Goal: Task Accomplishment & Management: Manage account settings

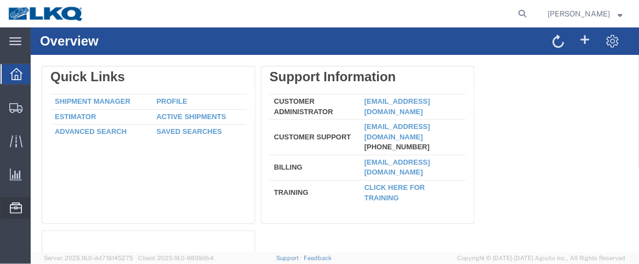
click at [0, 0] on span "Location Appointment" at bounding box center [0, 0] width 0 height 0
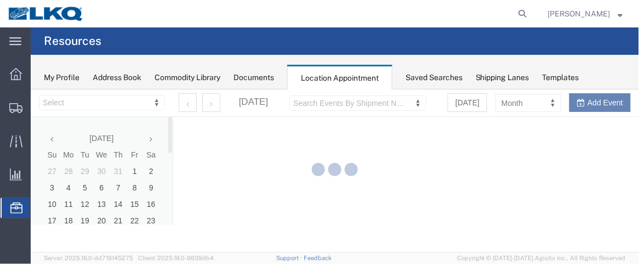
select select "28716"
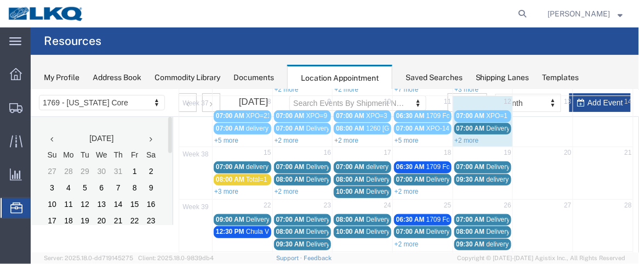
scroll to position [122, 0]
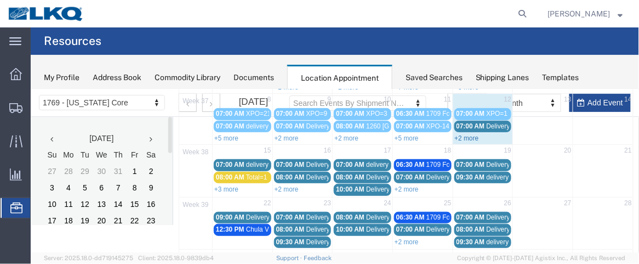
click at [462, 134] on link "+2 more" at bounding box center [466, 138] width 24 height 8
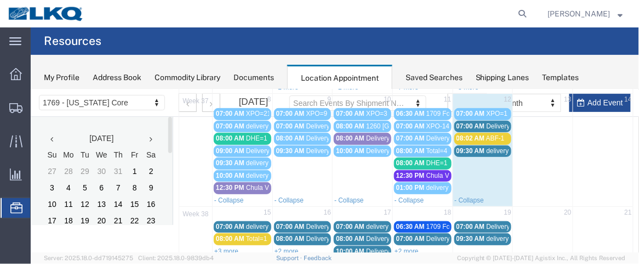
drag, startPoint x: 483, startPoint y: 146, endPoint x: 502, endPoint y: 146, distance: 18.6
click at [502, 146] on span "delivery 56701825" at bounding box center [512, 150] width 53 height 8
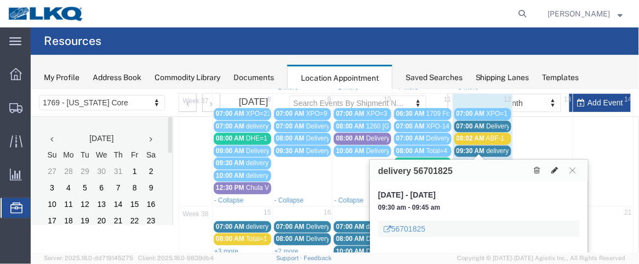
click at [555, 168] on icon at bounding box center [554, 170] width 7 height 8
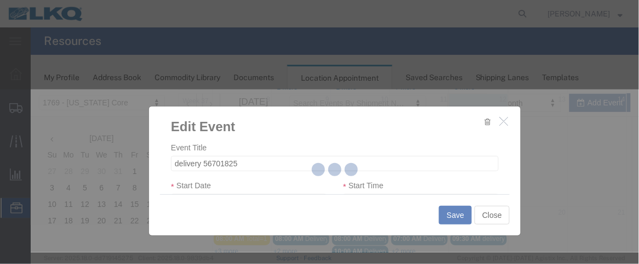
select select
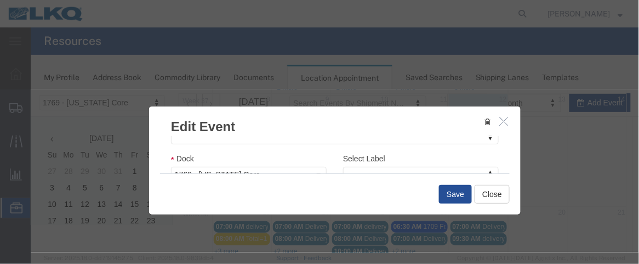
scroll to position [203, 0]
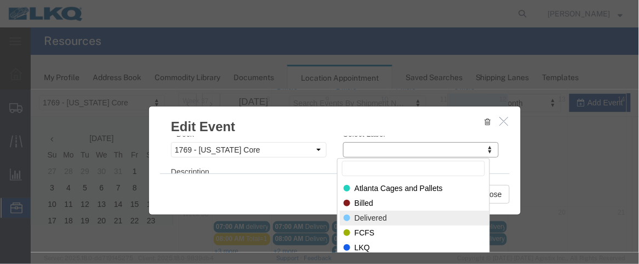
select select "40"
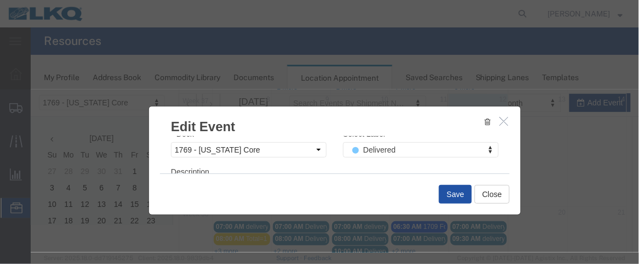
click at [449, 190] on button "Save" at bounding box center [455, 193] width 33 height 19
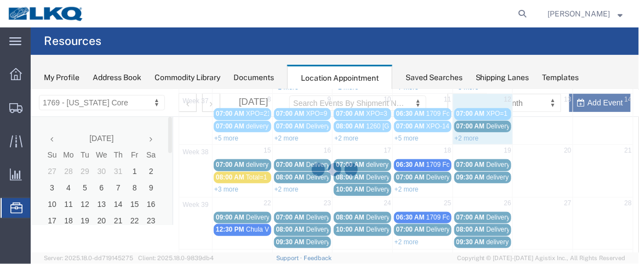
scroll to position [108, 0]
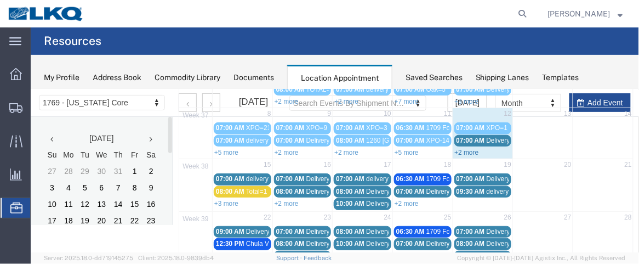
click at [467, 148] on link "+2 more" at bounding box center [466, 152] width 24 height 8
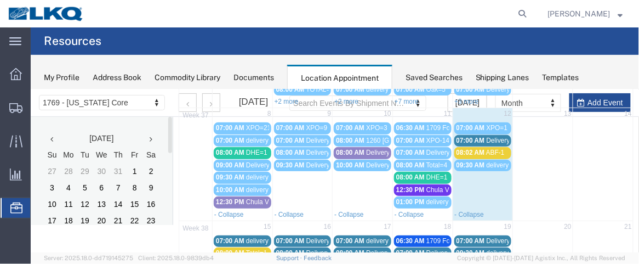
drag, startPoint x: 471, startPoint y: 138, endPoint x: 465, endPoint y: 136, distance: 5.7
click at [465, 136] on span "07:00 AM" at bounding box center [470, 140] width 29 height 8
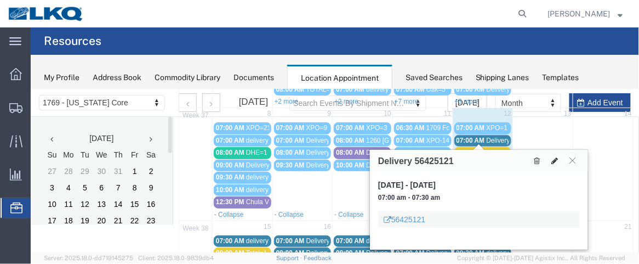
click at [553, 161] on icon at bounding box center [554, 160] width 7 height 8
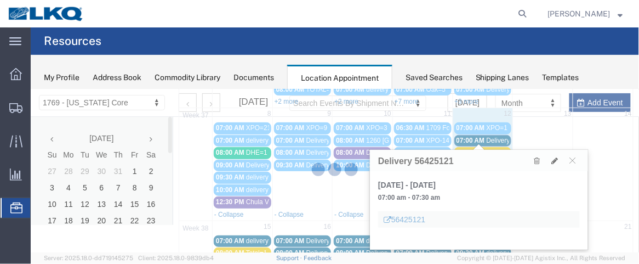
select select "100"
select select "1"
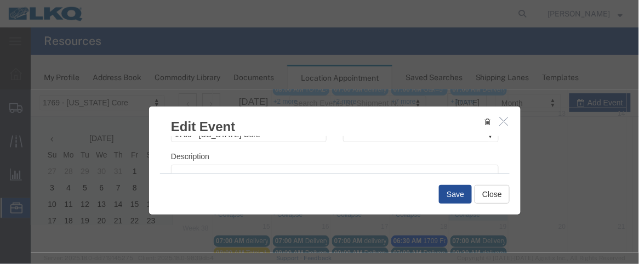
scroll to position [196, 0]
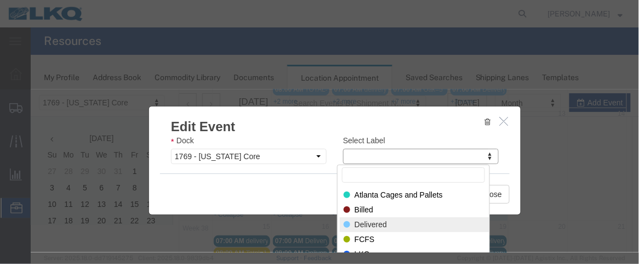
select select "40"
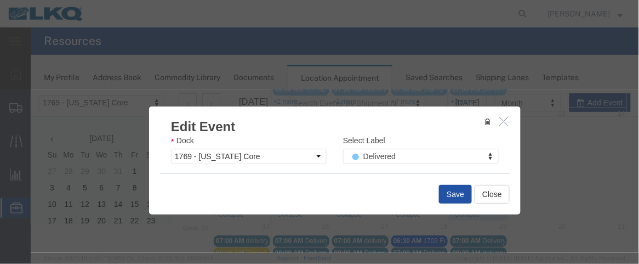
click at [448, 192] on button "Save" at bounding box center [455, 193] width 33 height 19
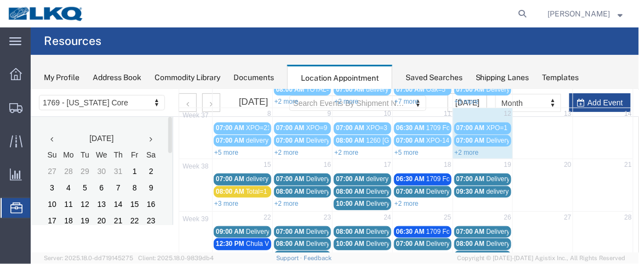
click at [493, 151] on div "+2 more" at bounding box center [483, 151] width 60 height 11
select select "1"
select select
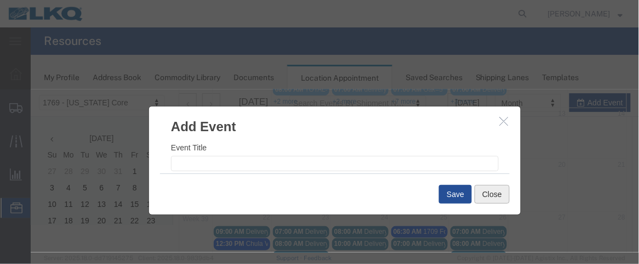
click at [498, 189] on button "Close" at bounding box center [491, 193] width 35 height 19
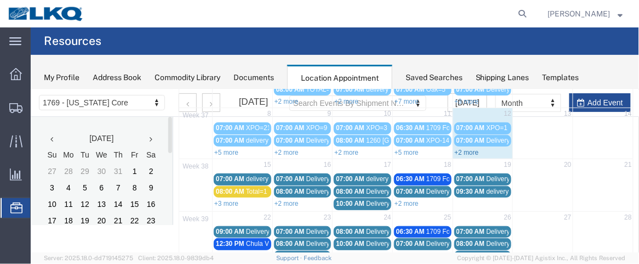
click at [470, 150] on link "+2 more" at bounding box center [466, 152] width 24 height 8
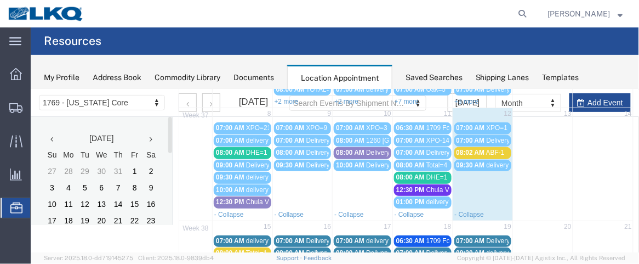
click at [470, 150] on span "08:02 AM" at bounding box center [470, 152] width 29 height 8
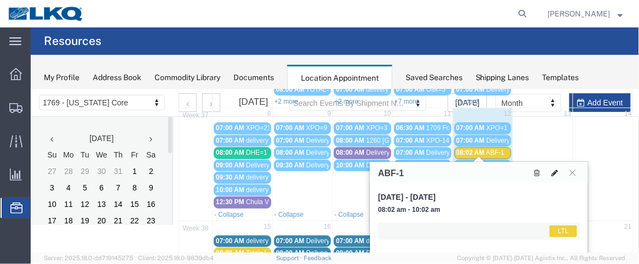
click at [553, 170] on icon at bounding box center [554, 172] width 7 height 8
select select "1"
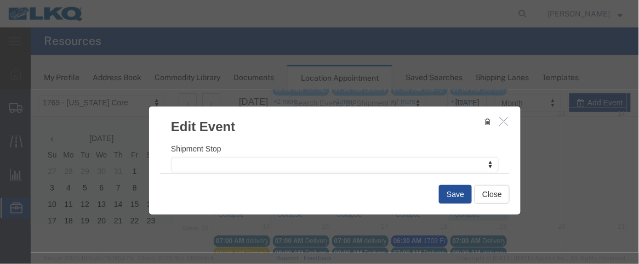
scroll to position [190, 0]
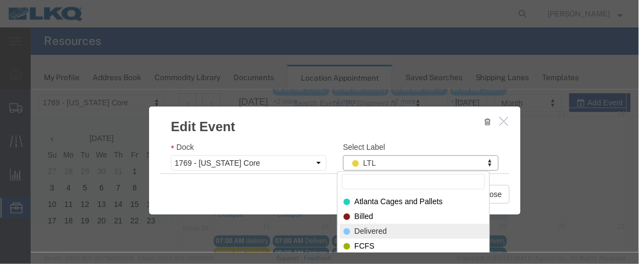
select select "40"
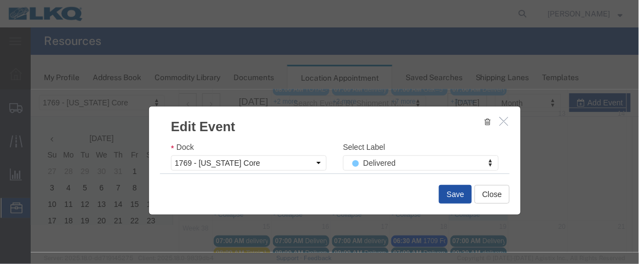
click at [468, 192] on button "Save" at bounding box center [455, 193] width 33 height 19
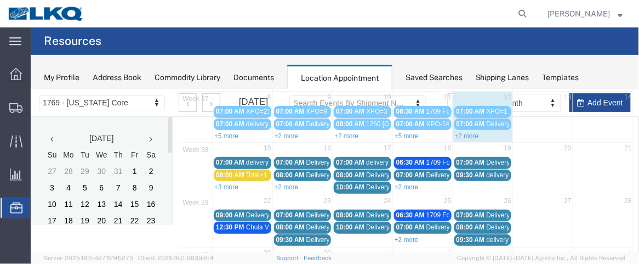
scroll to position [126, 0]
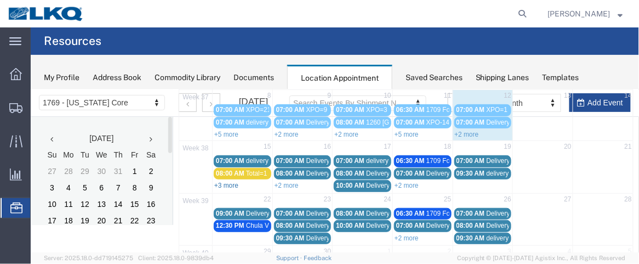
click at [230, 181] on link "+3 more" at bounding box center [226, 185] width 24 height 8
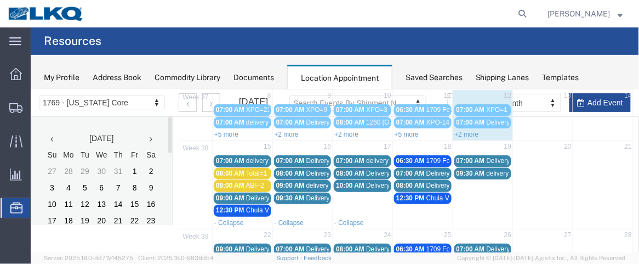
click at [241, 156] on span "07:00 AM" at bounding box center [229, 160] width 29 height 8
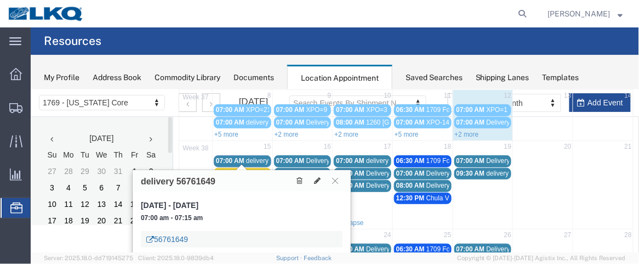
click at [163, 240] on link "56761649" at bounding box center [167, 238] width 42 height 11
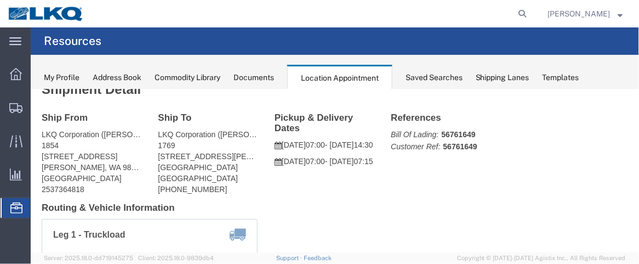
scroll to position [8, 0]
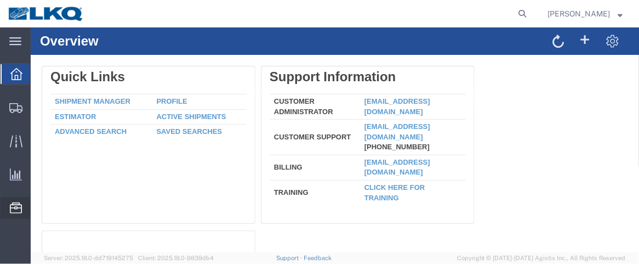
click at [0, 0] on span "Location Appointment" at bounding box center [0, 0] width 0 height 0
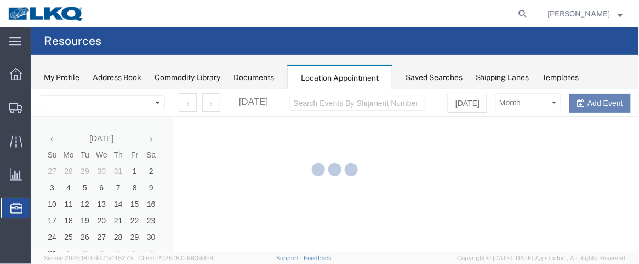
select select "28716"
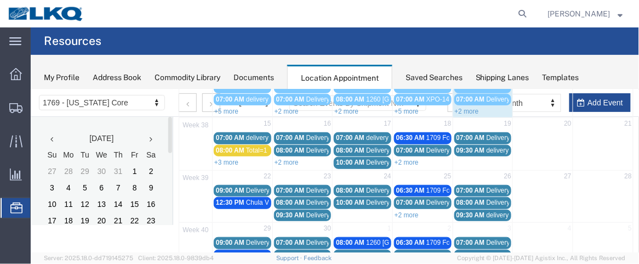
scroll to position [162, 0]
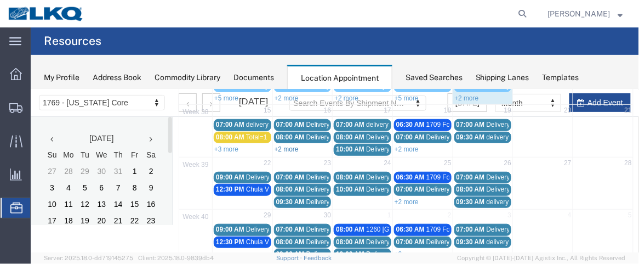
click at [287, 145] on link "+2 more" at bounding box center [286, 149] width 24 height 8
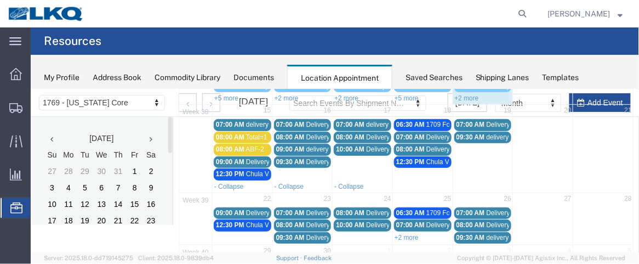
click at [300, 120] on span "07:00 AM" at bounding box center [290, 124] width 29 height 8
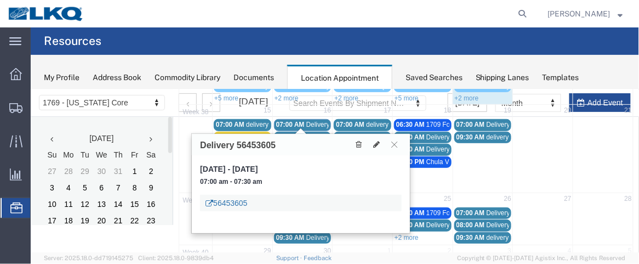
click at [237, 203] on link "56453605" at bounding box center [226, 202] width 42 height 11
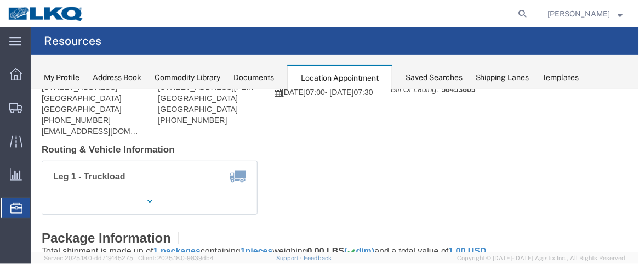
scroll to position [69, 0]
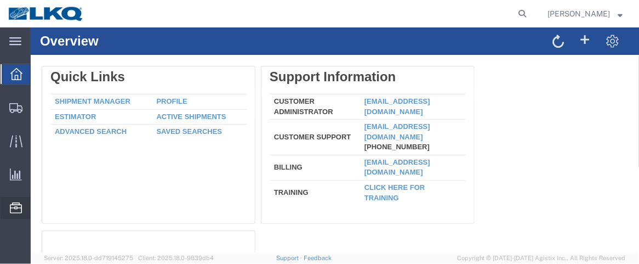
click at [0, 0] on span "Location Appointment" at bounding box center [0, 0] width 0 height 0
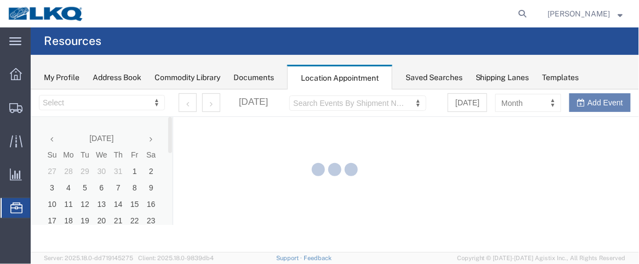
select select "28716"
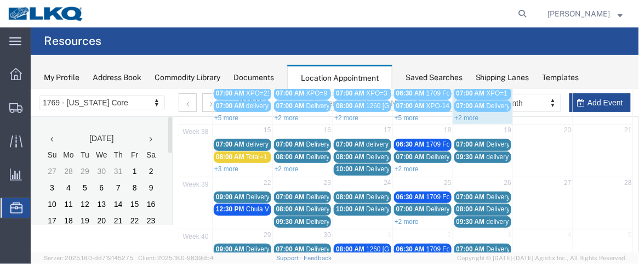
scroll to position [143, 0]
click at [289, 164] on link "+2 more" at bounding box center [286, 168] width 24 height 8
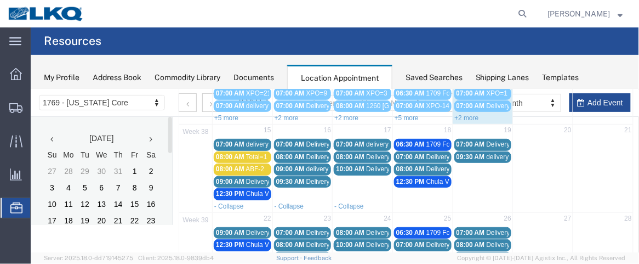
click at [287, 164] on span "09:00 AM" at bounding box center [290, 168] width 29 height 8
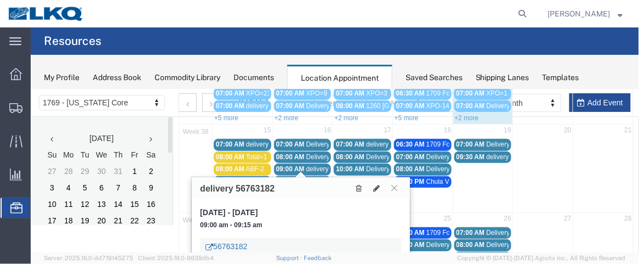
click at [234, 248] on link "56763182" at bounding box center [226, 245] width 42 height 11
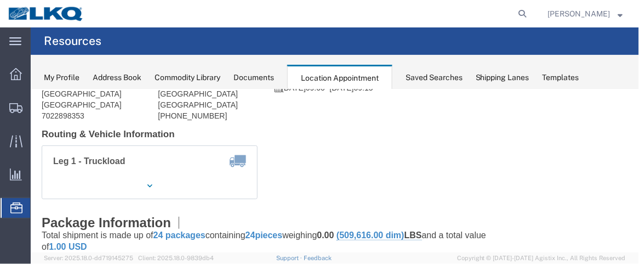
scroll to position [87, 0]
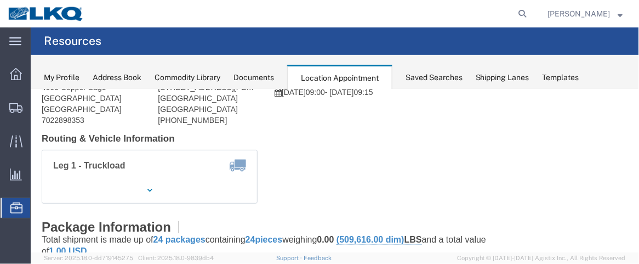
click at [487, 43] on agx-page-header "Resources" at bounding box center [335, 40] width 608 height 27
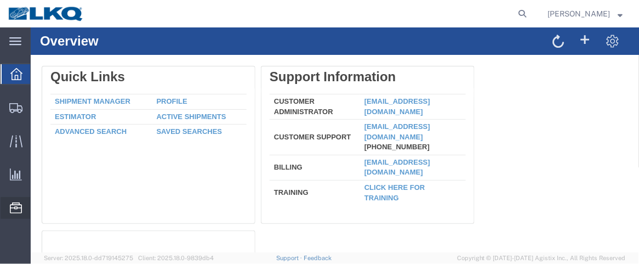
click at [0, 0] on span "Location Appointment" at bounding box center [0, 0] width 0 height 0
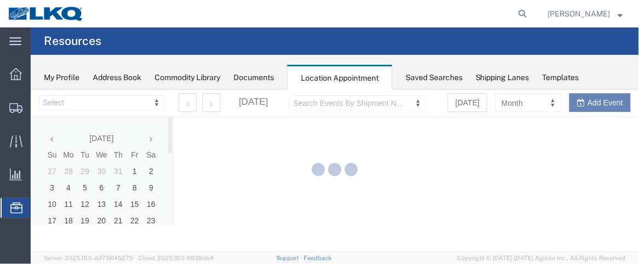
select select "28716"
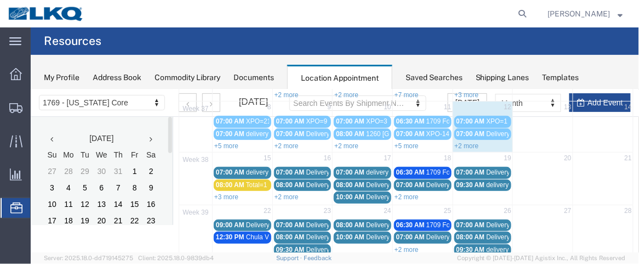
scroll to position [128, 0]
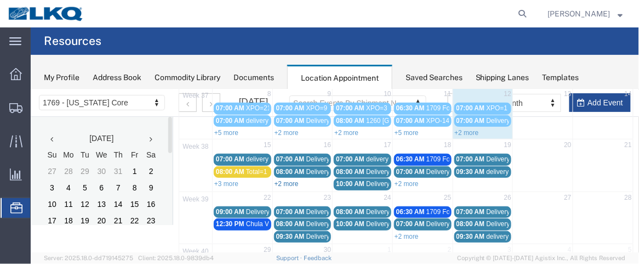
click at [284, 180] on link "+2 more" at bounding box center [286, 183] width 24 height 8
